Goal: Find specific page/section: Find specific page/section

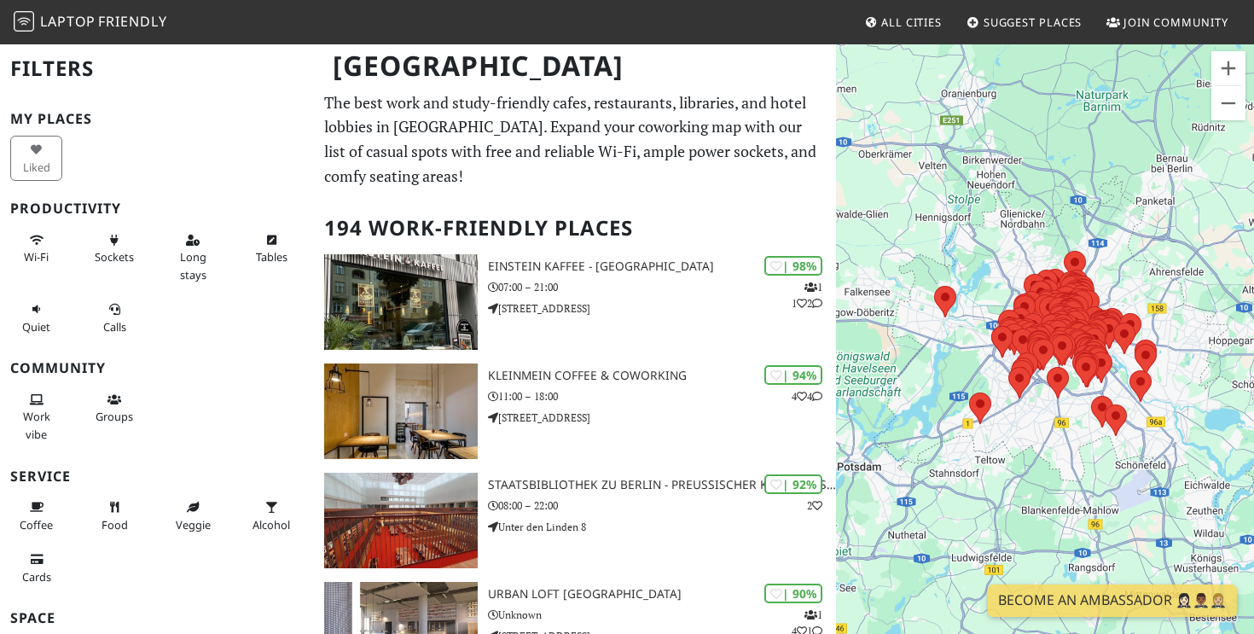
click at [1085, 224] on div at bounding box center [1045, 360] width 418 height 634
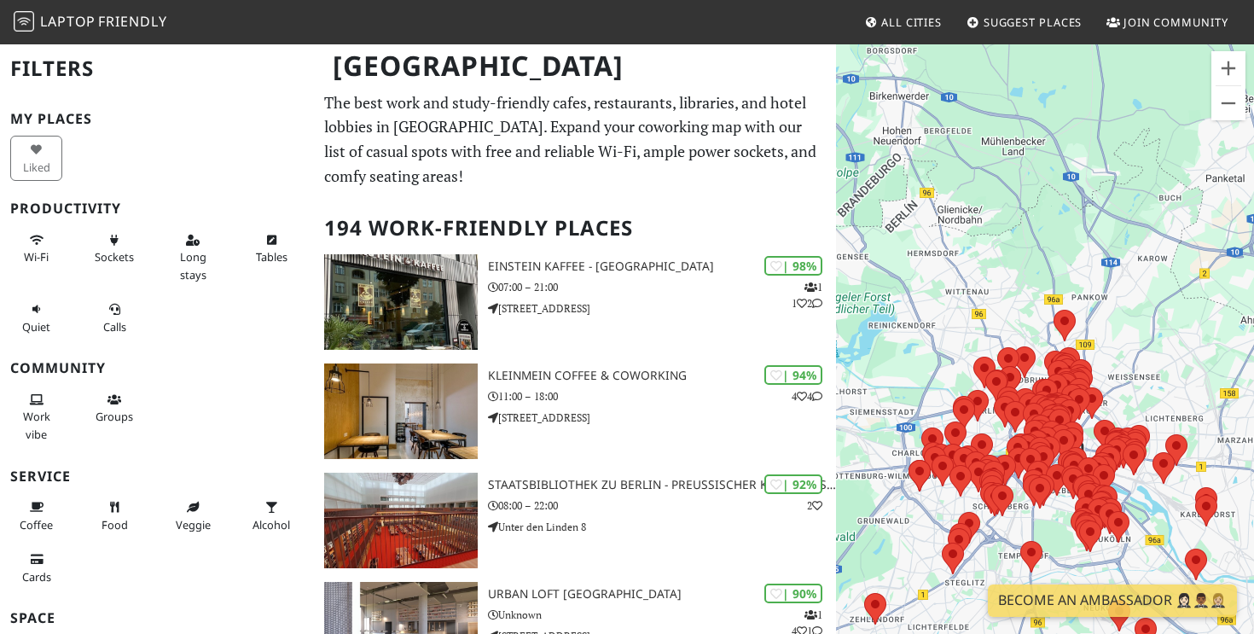
click at [1139, 354] on div at bounding box center [1045, 360] width 418 height 634
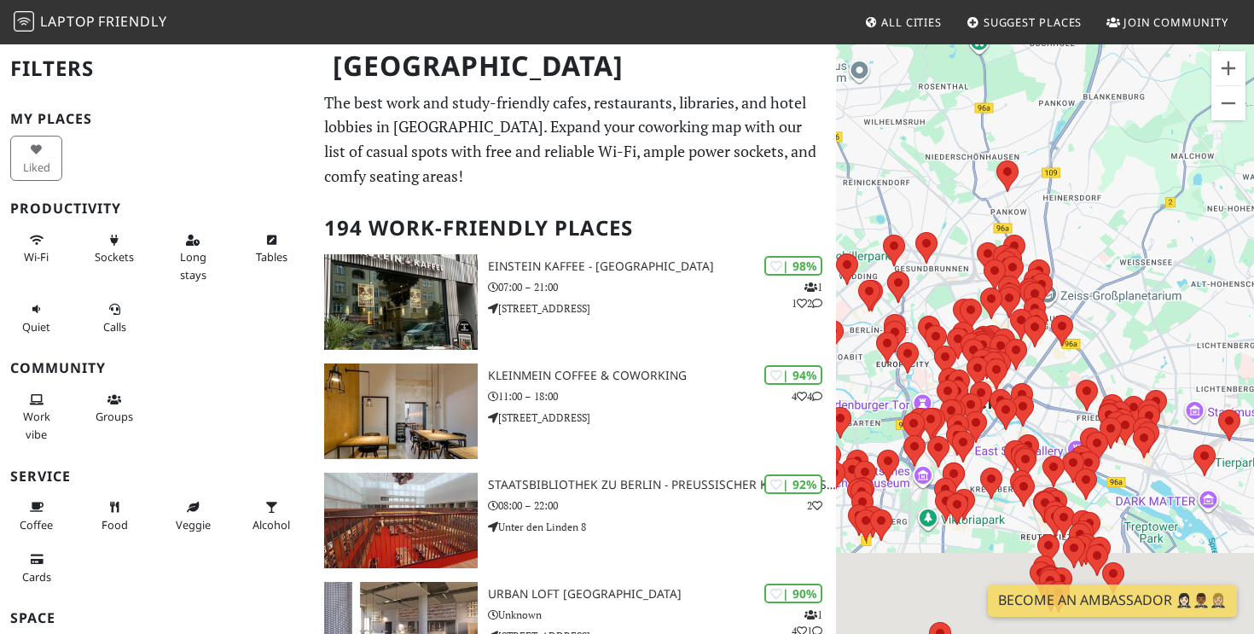
drag, startPoint x: 1139, startPoint y: 354, endPoint x: 1173, endPoint y: 145, distance: 211.9
click at [1173, 145] on div at bounding box center [1045, 360] width 418 height 634
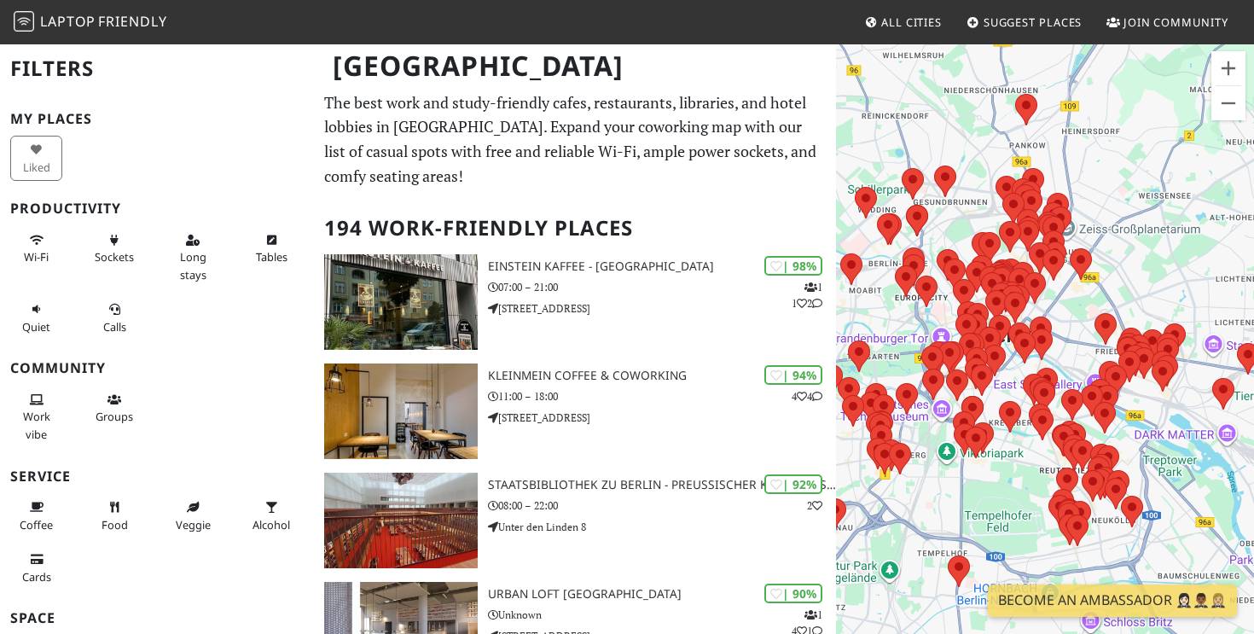
click at [1068, 300] on div at bounding box center [1045, 360] width 418 height 634
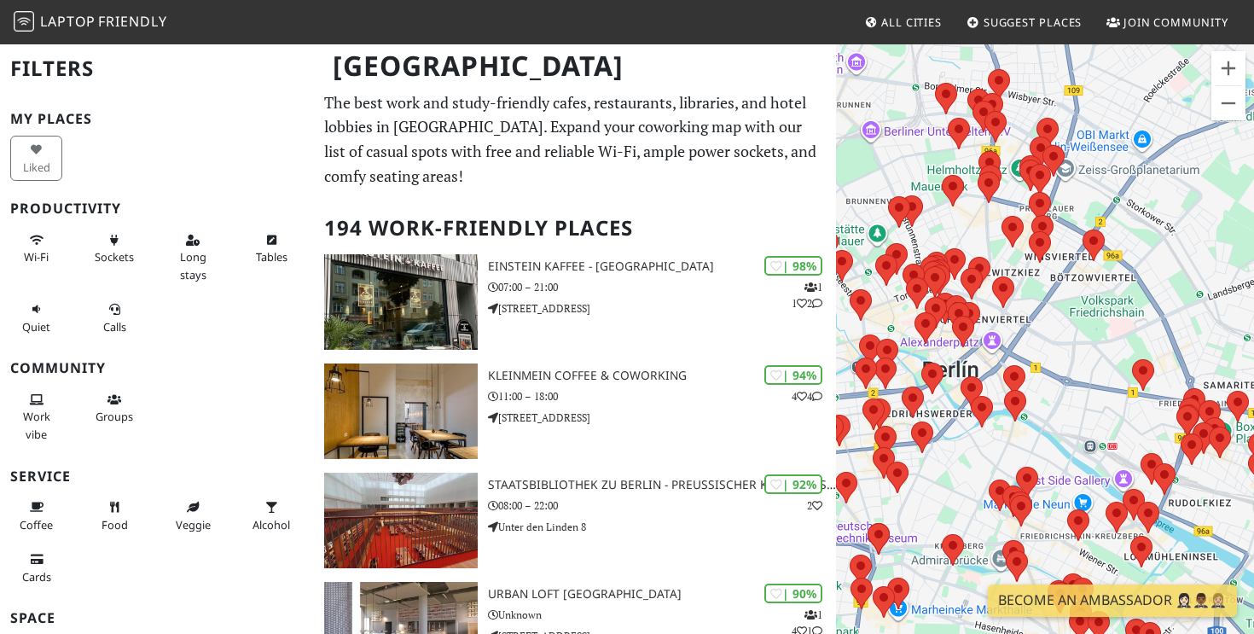
click at [1038, 322] on div at bounding box center [1045, 360] width 418 height 634
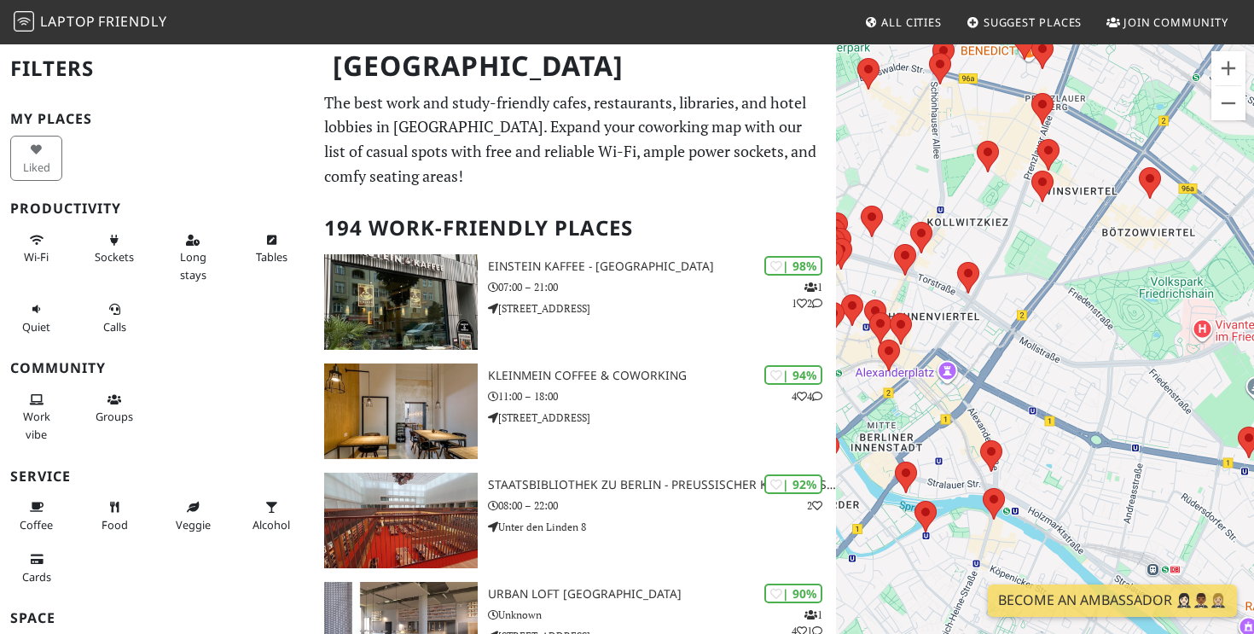
click at [1038, 322] on div at bounding box center [1045, 360] width 418 height 634
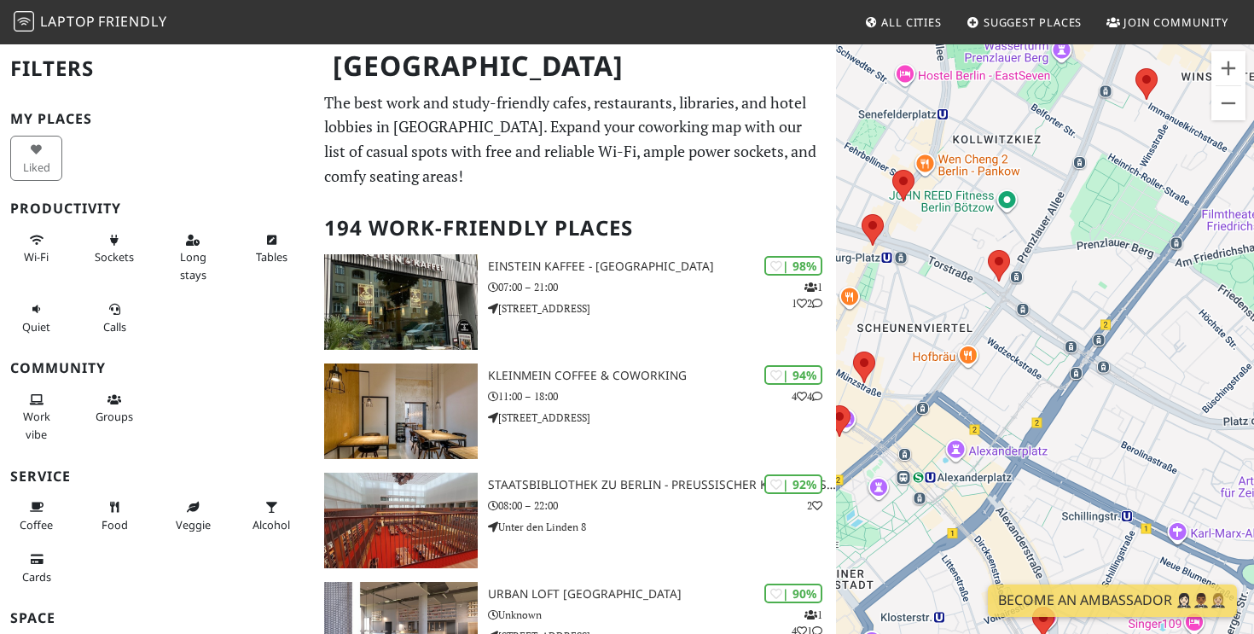
drag, startPoint x: 991, startPoint y: 322, endPoint x: 1153, endPoint y: 354, distance: 165.4
click at [1153, 354] on div at bounding box center [1045, 360] width 418 height 634
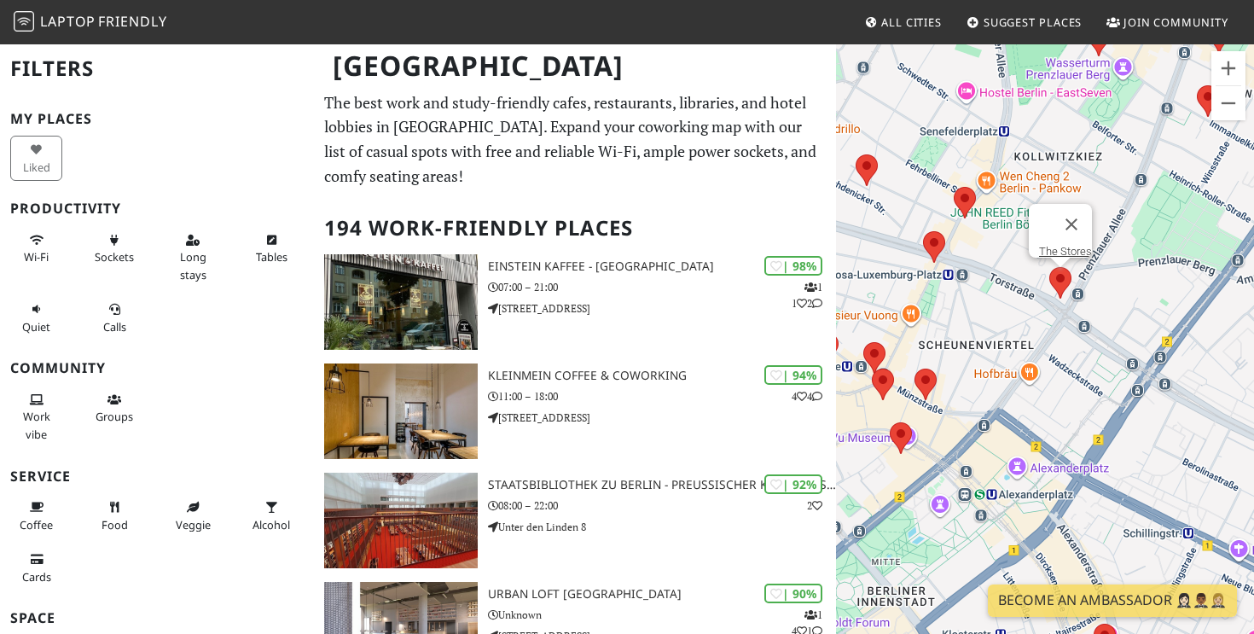
click at [1050, 267] on area at bounding box center [1050, 267] width 0 height 0
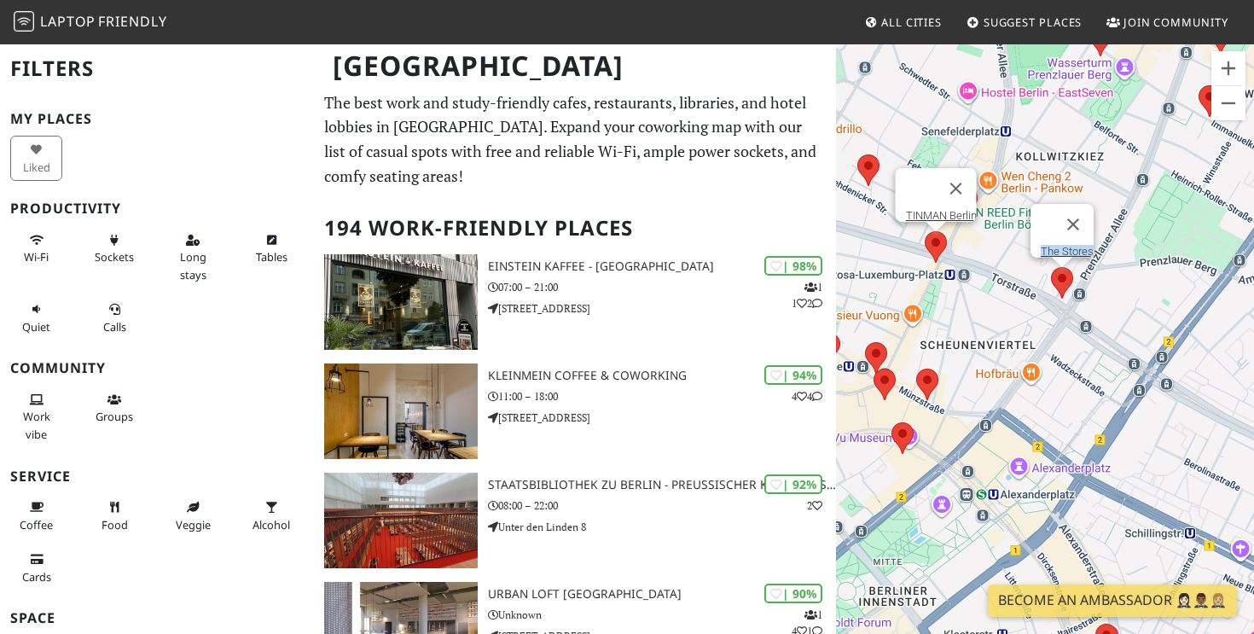
click at [925, 231] on area at bounding box center [925, 231] width 0 height 0
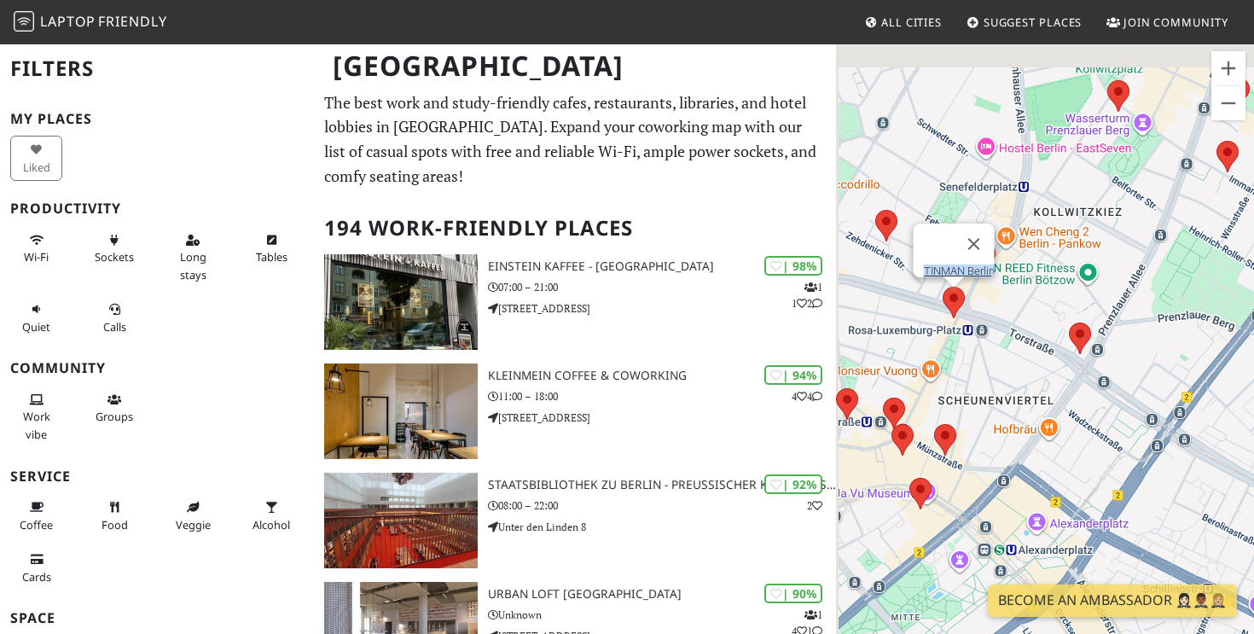
drag, startPoint x: 1130, startPoint y: 238, endPoint x: 1162, endPoint y: 323, distance: 90.5
click at [1163, 323] on div "TINMAN Berlin" at bounding box center [1045, 360] width 418 height 634
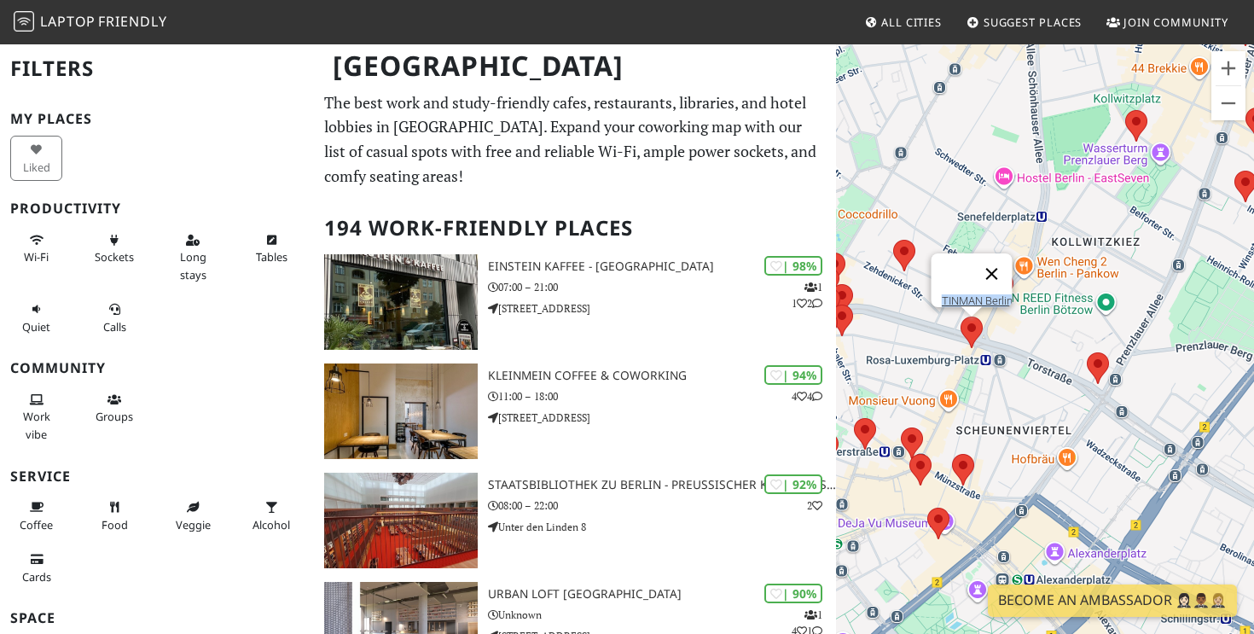
click at [1002, 265] on button "Cerrar" at bounding box center [992, 273] width 41 height 41
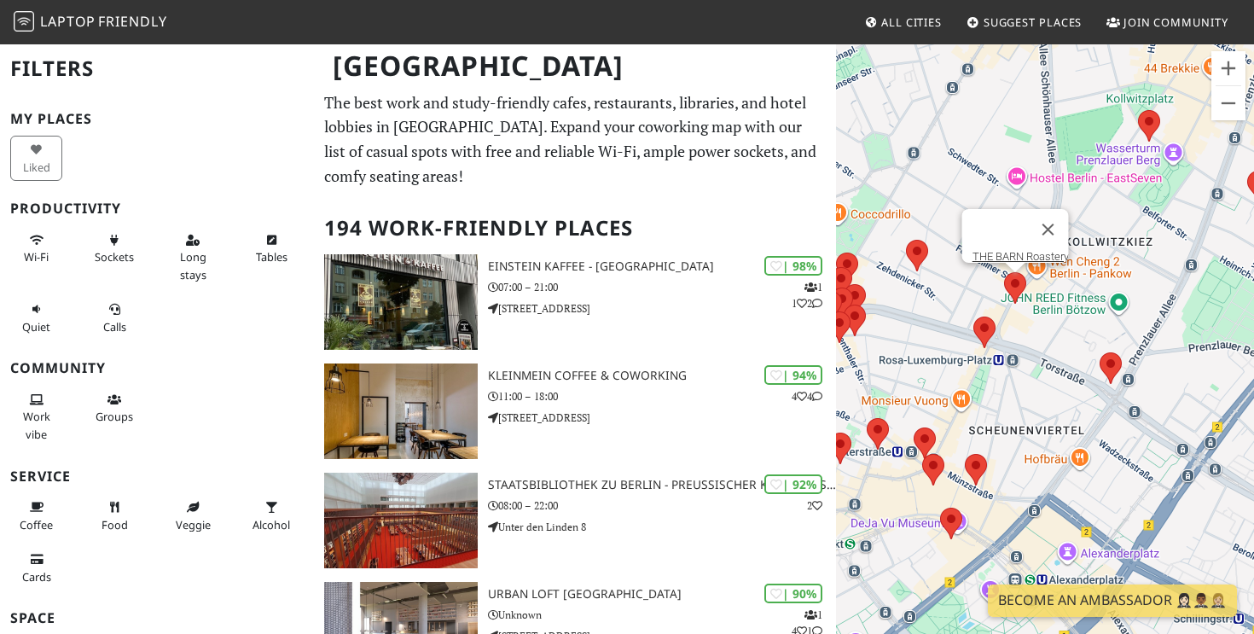
click at [1004, 272] on area at bounding box center [1004, 272] width 0 height 0
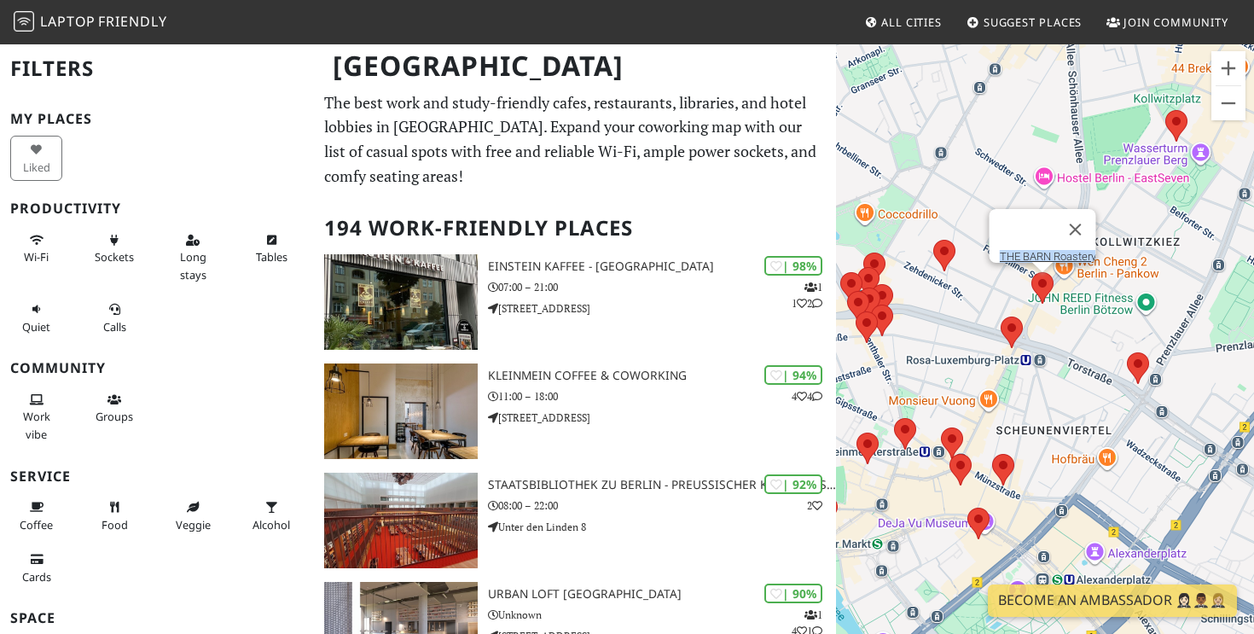
drag, startPoint x: 1048, startPoint y: 332, endPoint x: 1078, endPoint y: 333, distance: 29.9
click at [1078, 333] on div "THE BARN Roastery" at bounding box center [1045, 360] width 418 height 634
click at [1001, 317] on area at bounding box center [1001, 317] width 0 height 0
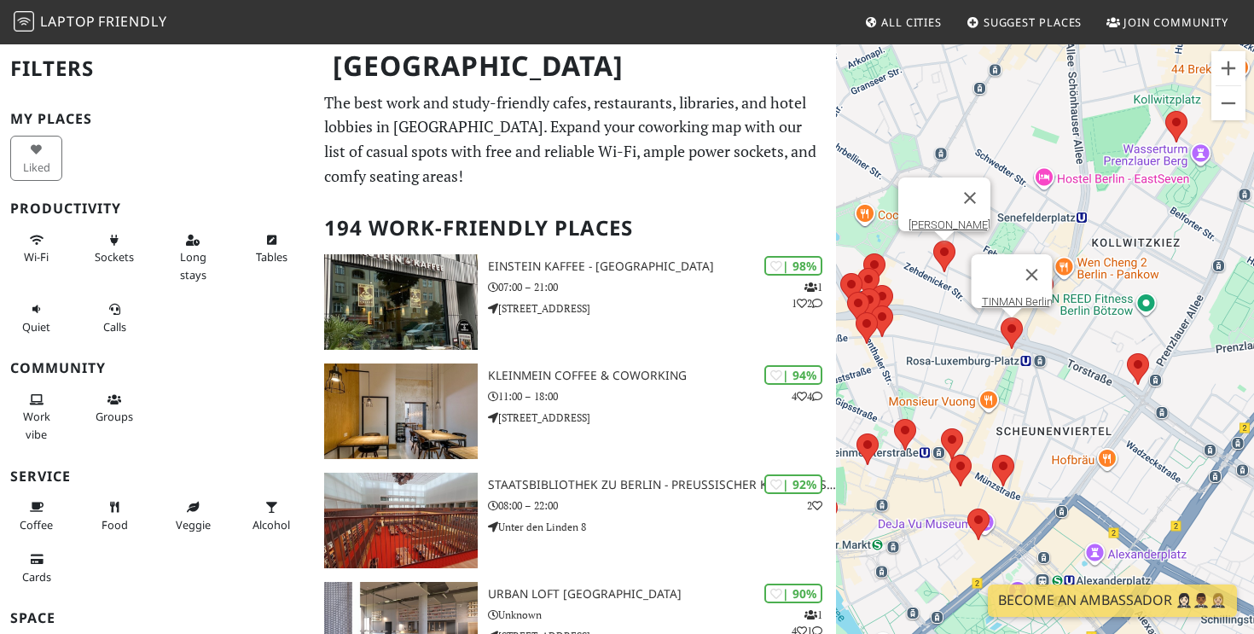
click at [934, 241] on area at bounding box center [934, 241] width 0 height 0
click at [949, 317] on div "[PERSON_NAME]'s" at bounding box center [1045, 360] width 418 height 634
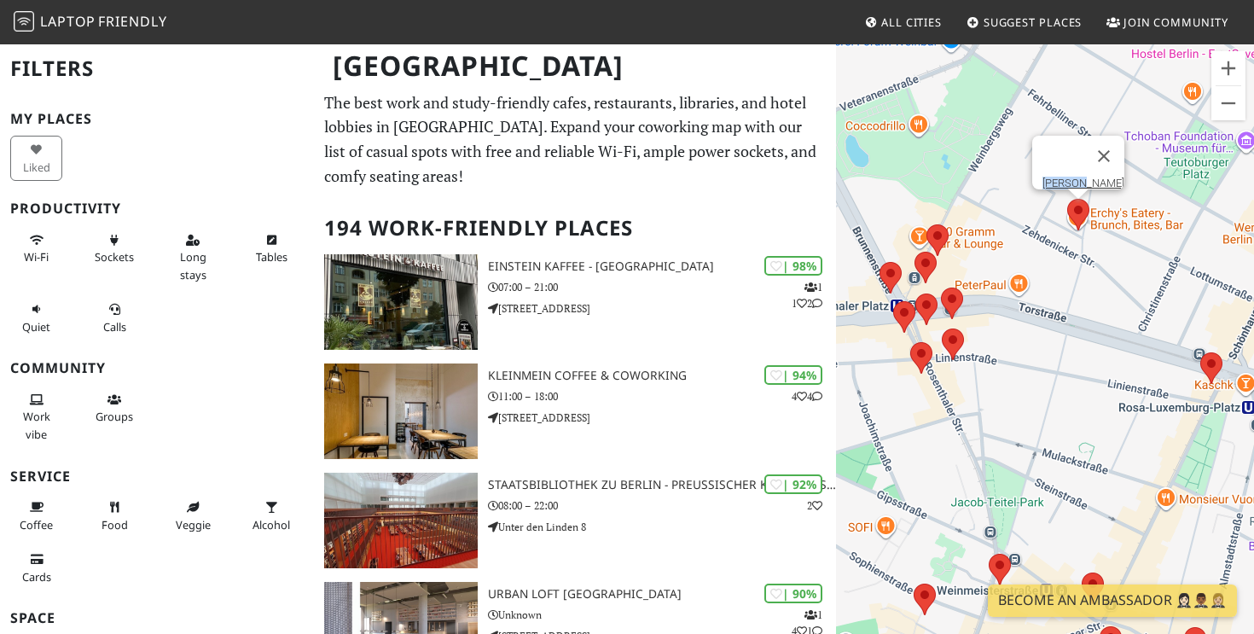
drag, startPoint x: 917, startPoint y: 305, endPoint x: 1062, endPoint y: 307, distance: 144.2
click at [1062, 306] on div "[PERSON_NAME]'s" at bounding box center [1045, 360] width 418 height 634
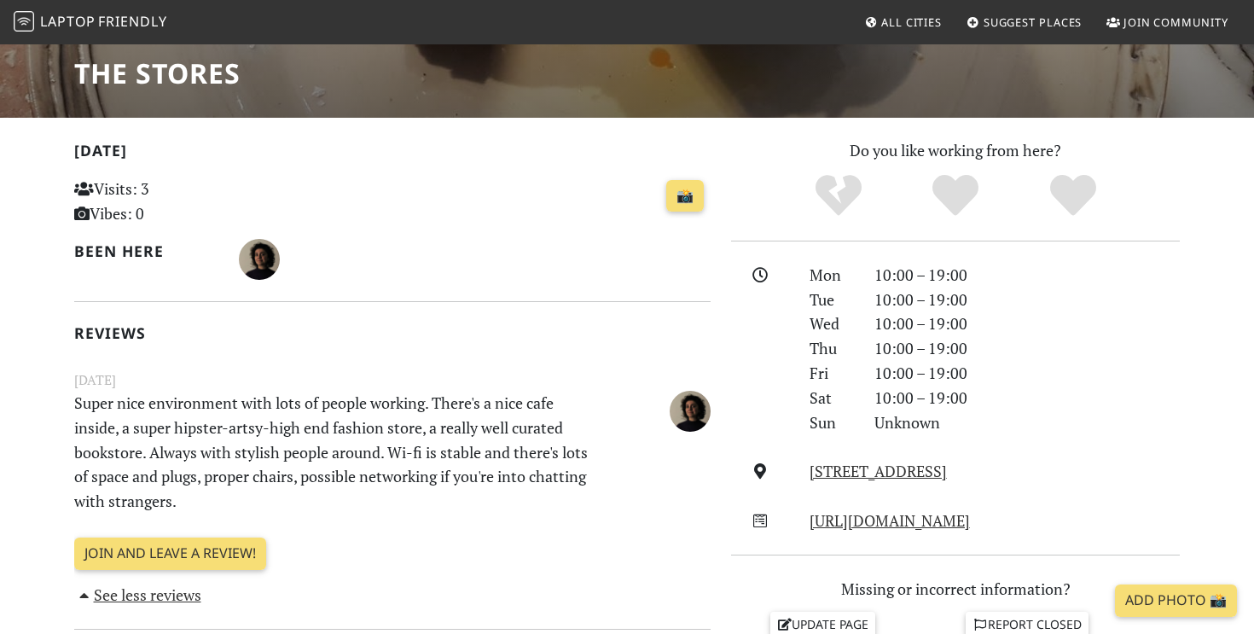
scroll to position [289, 0]
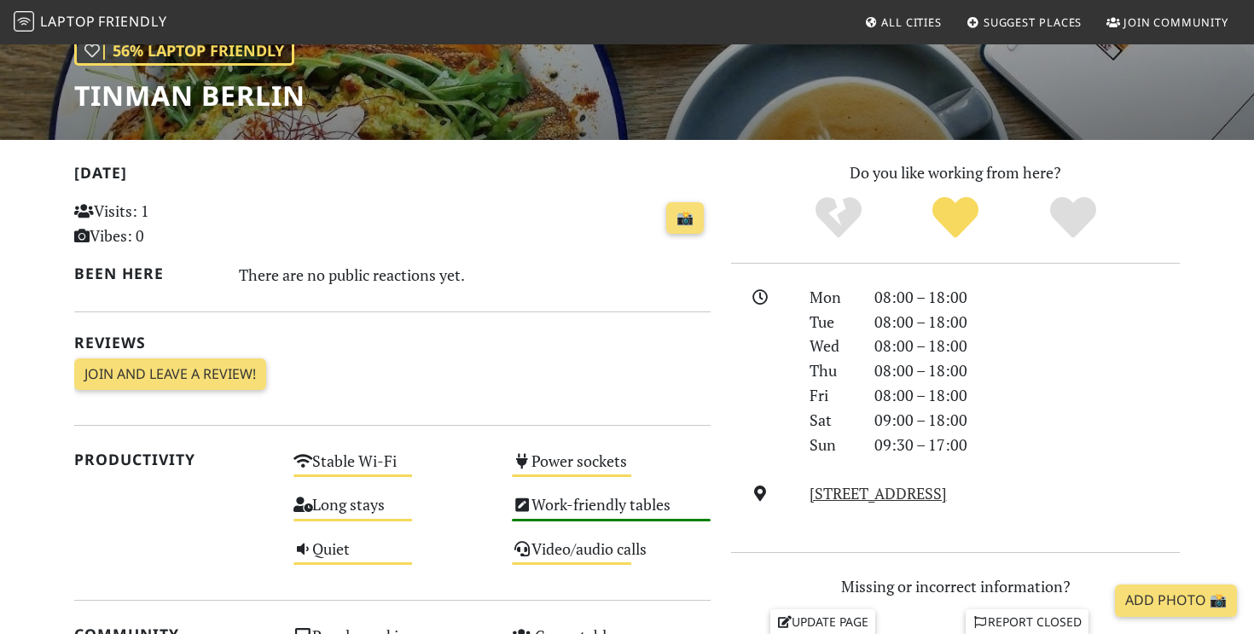
scroll to position [108, 0]
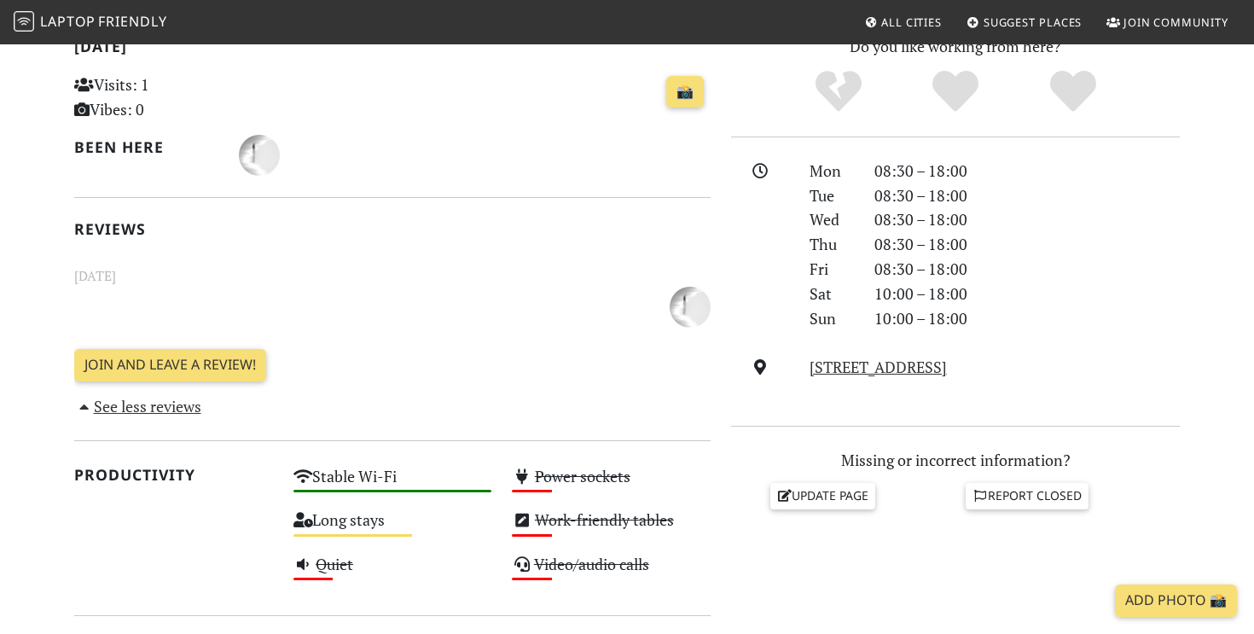
scroll to position [410, 0]
